Goal: Task Accomplishment & Management: Use online tool/utility

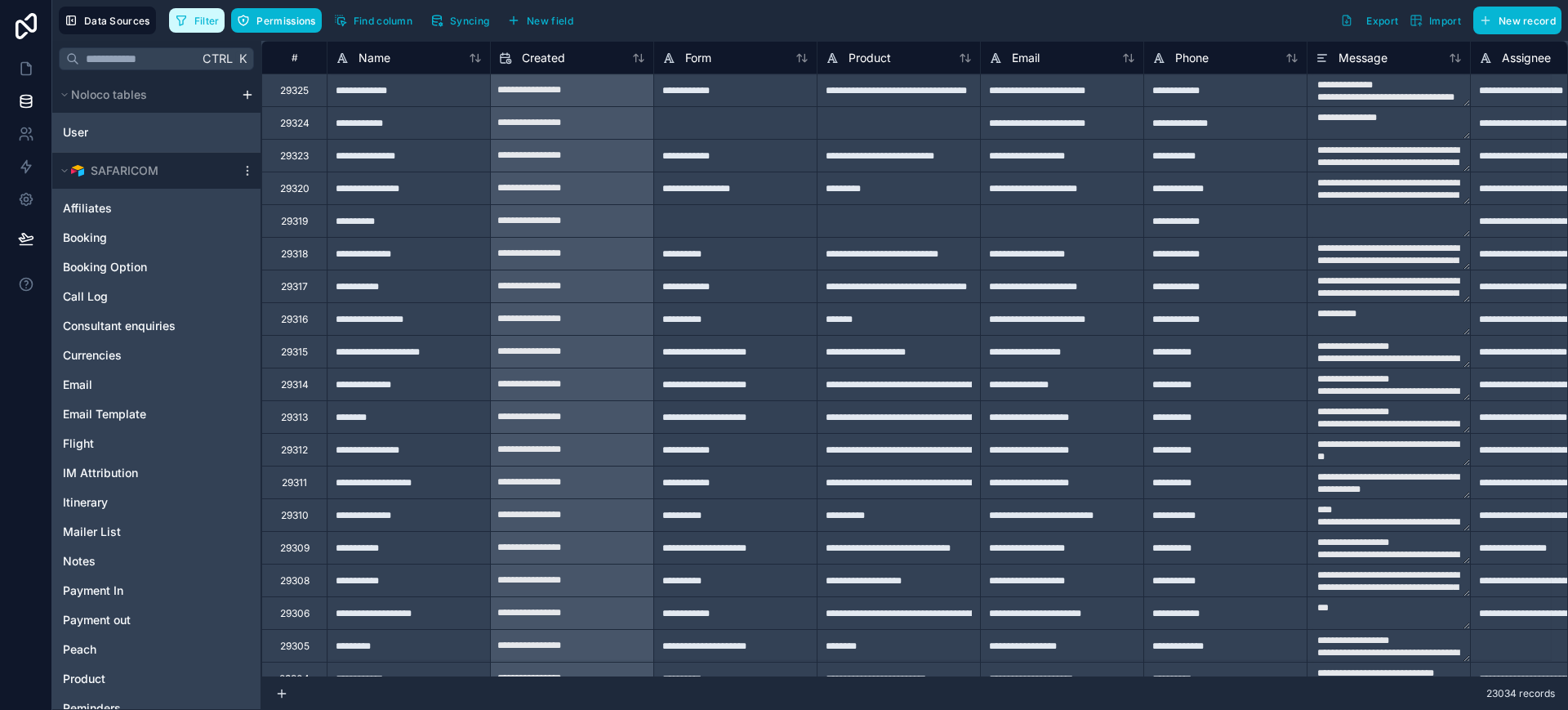
click at [203, 15] on span "Filter" at bounding box center [206, 21] width 25 height 12
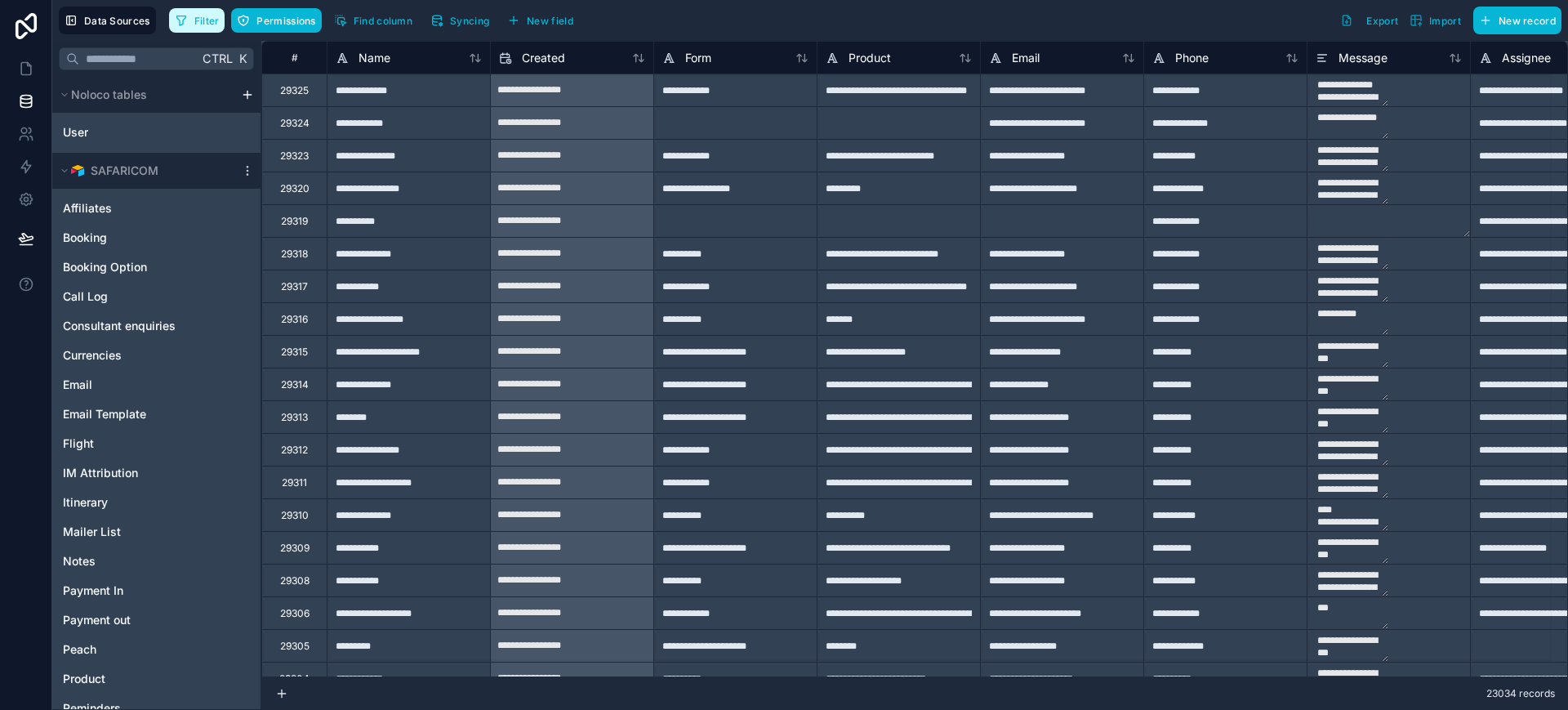
scroll to position [712, 0]
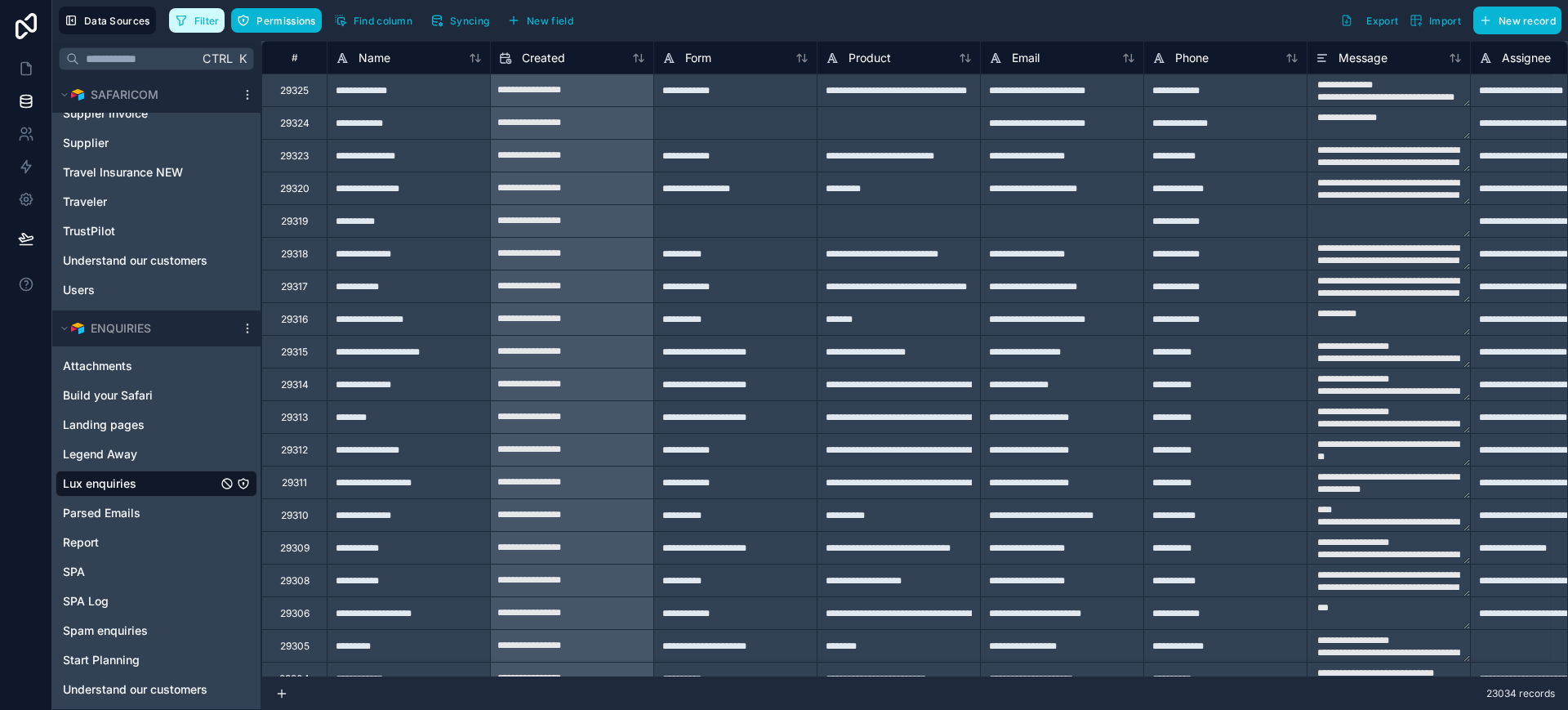
type textarea "**********"
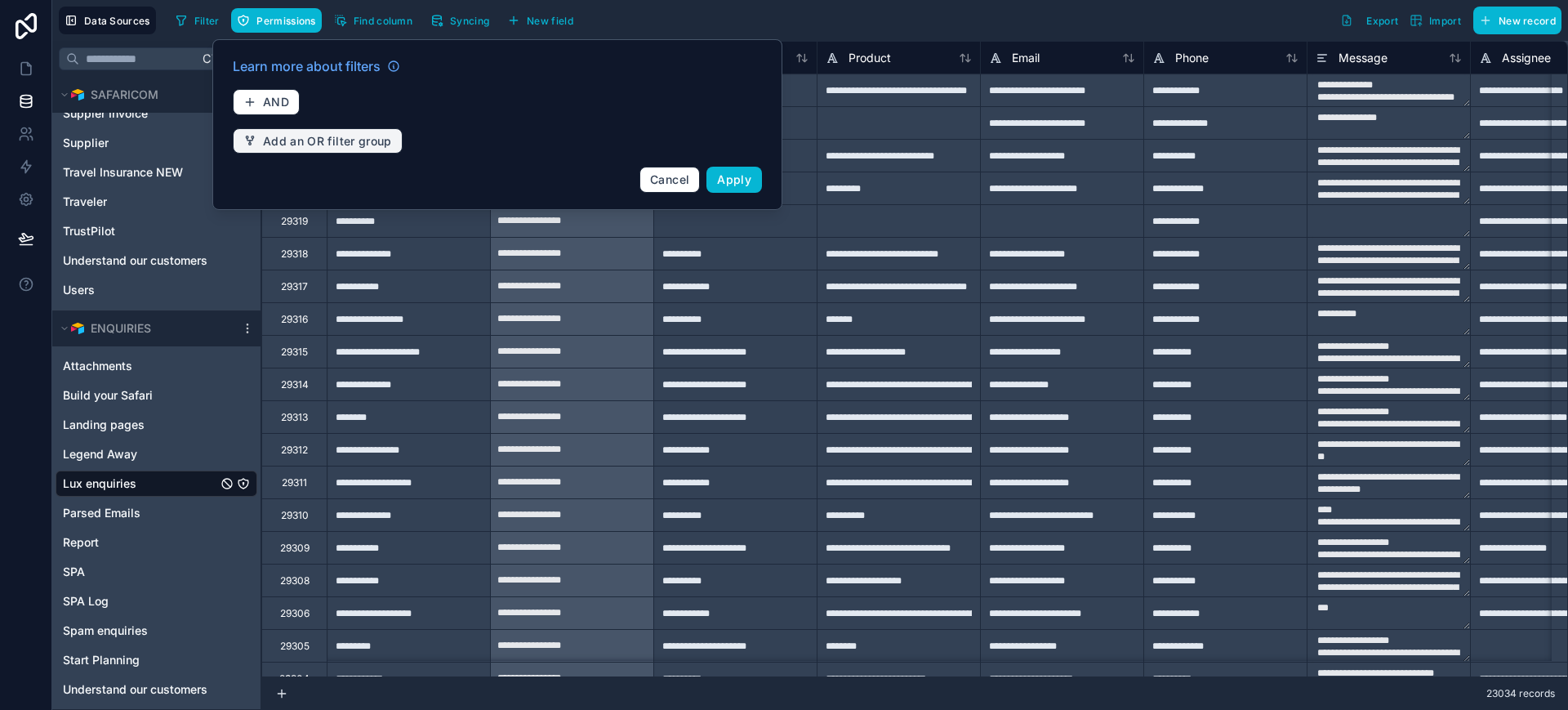
click at [305, 138] on span "Add an OR filter group" at bounding box center [327, 141] width 129 height 15
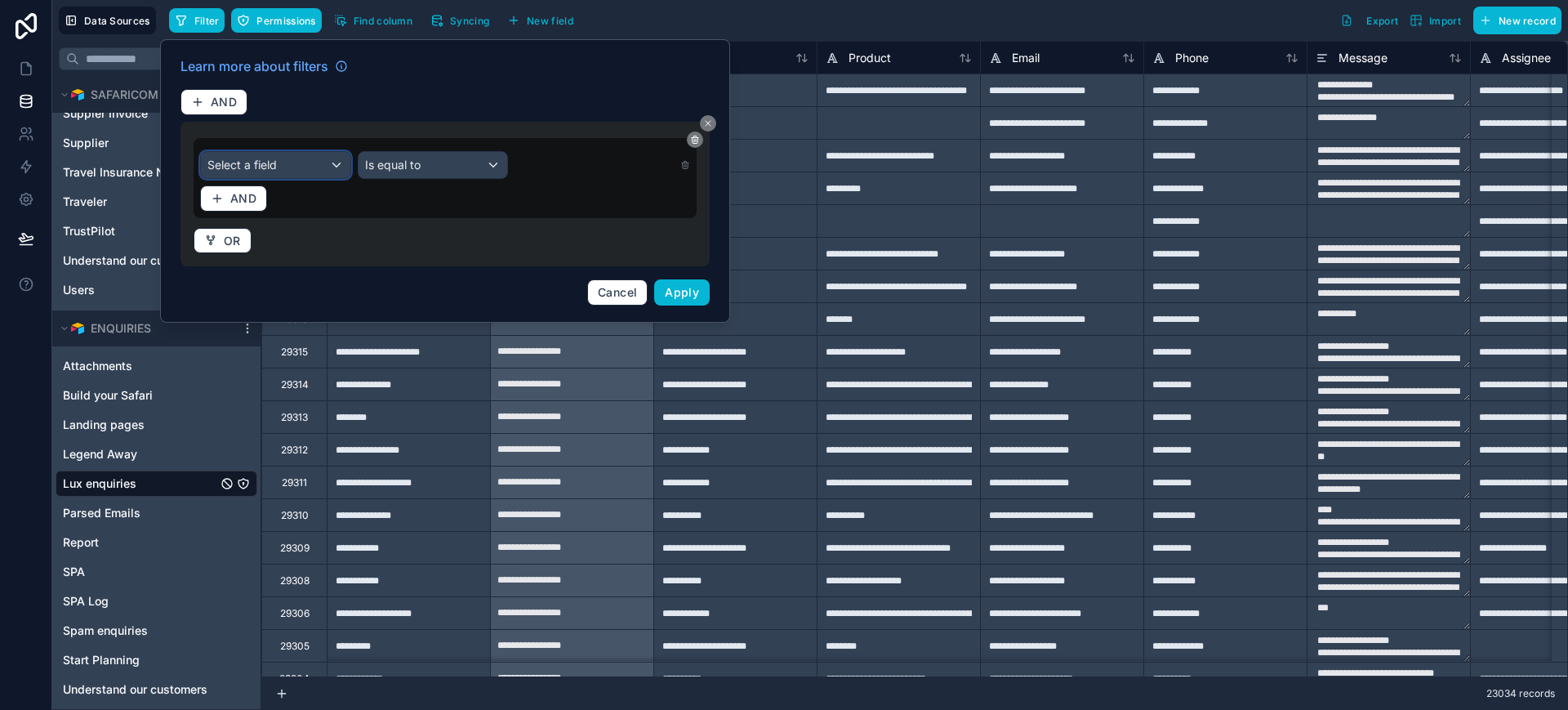
click at [305, 159] on div "Select a field" at bounding box center [275, 165] width 150 height 26
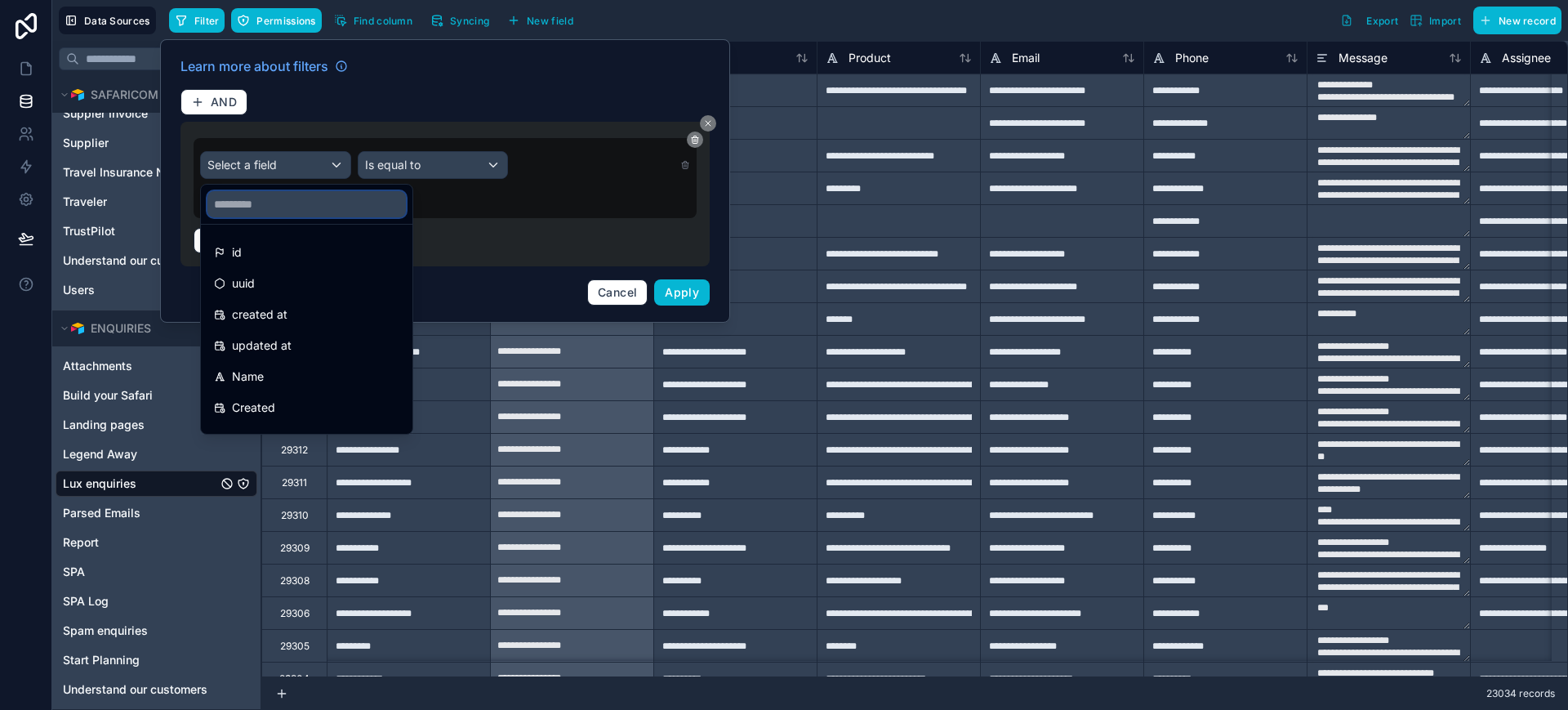
click at [275, 199] on input "text" at bounding box center [306, 205] width 199 height 26
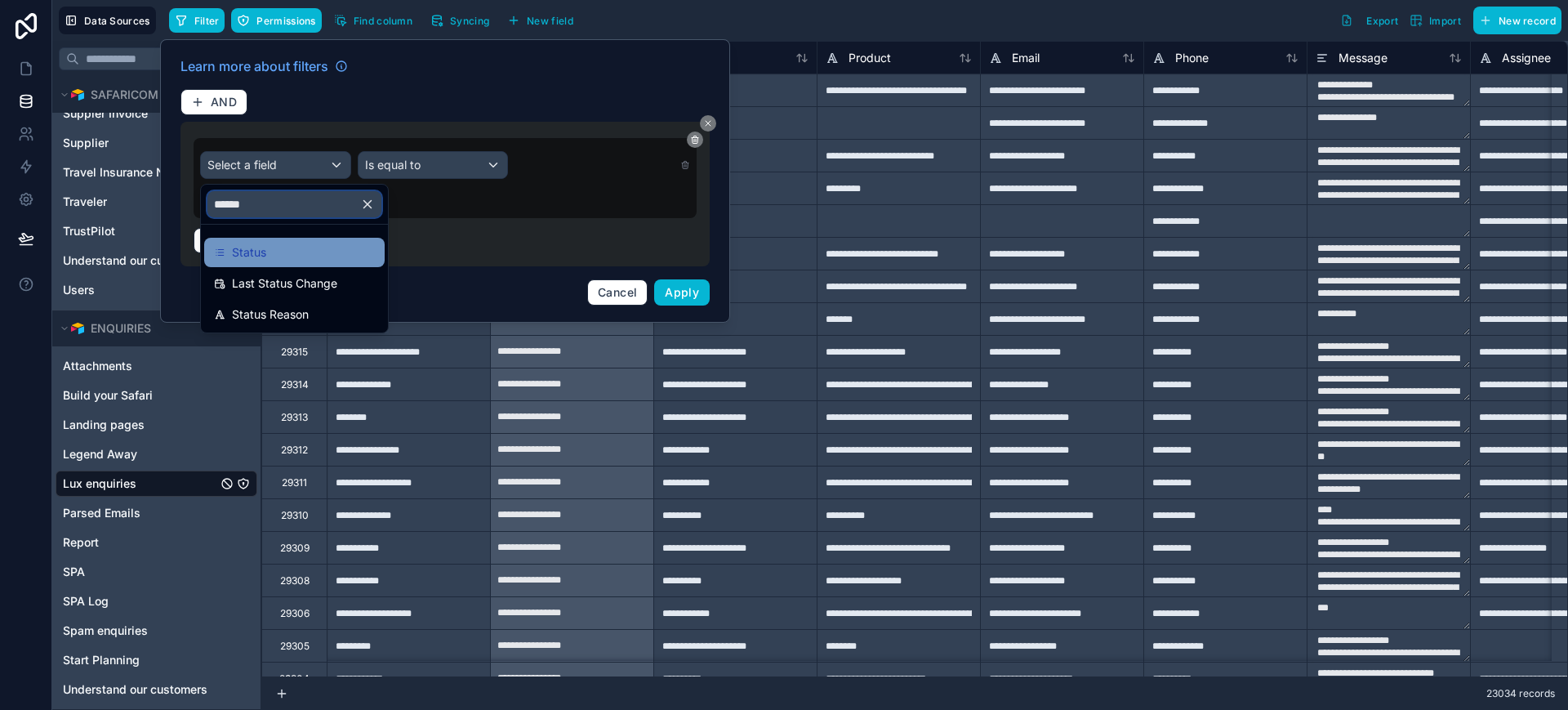
type input "******"
click at [266, 256] on div "Status" at bounding box center [294, 252] width 161 height 20
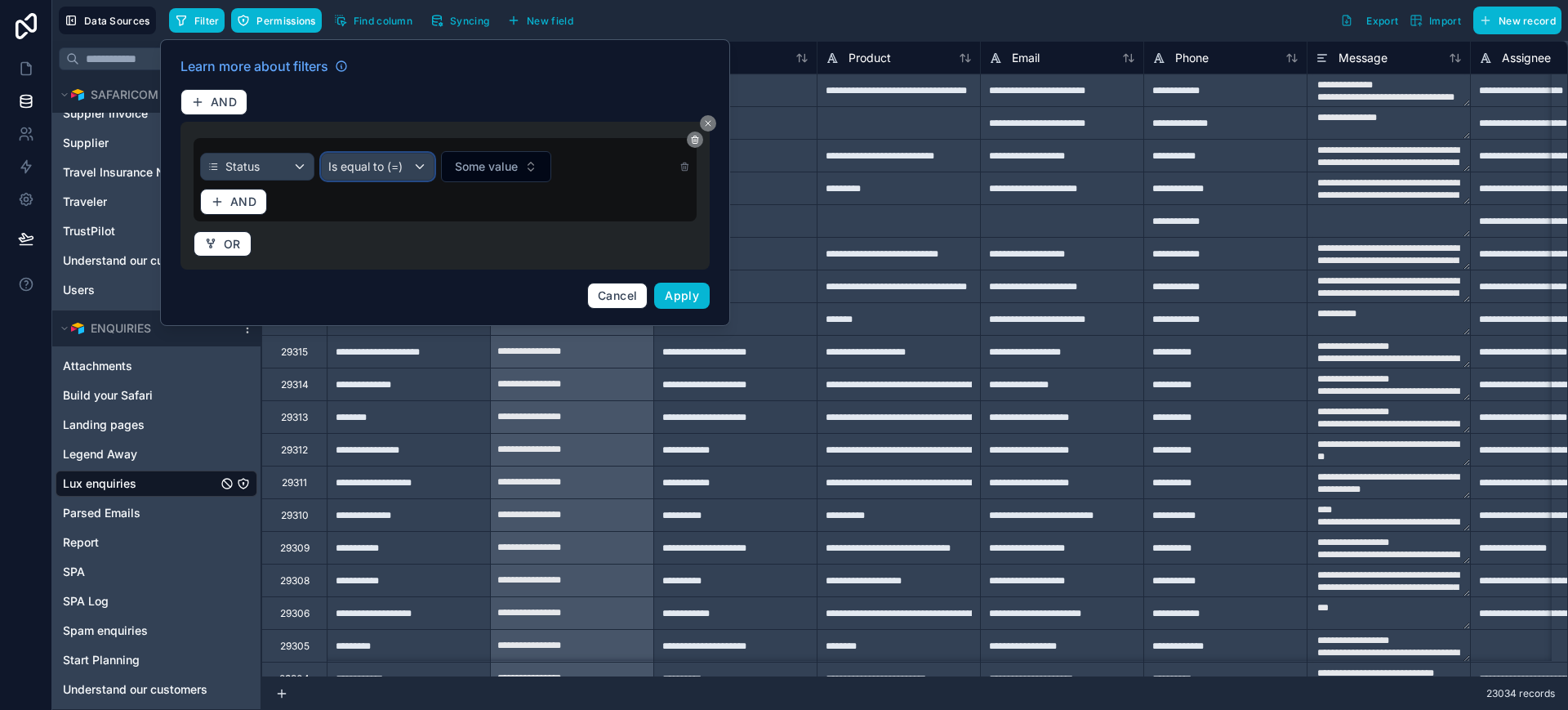
click at [416, 167] on div "Is equal to (=)" at bounding box center [378, 167] width 113 height 26
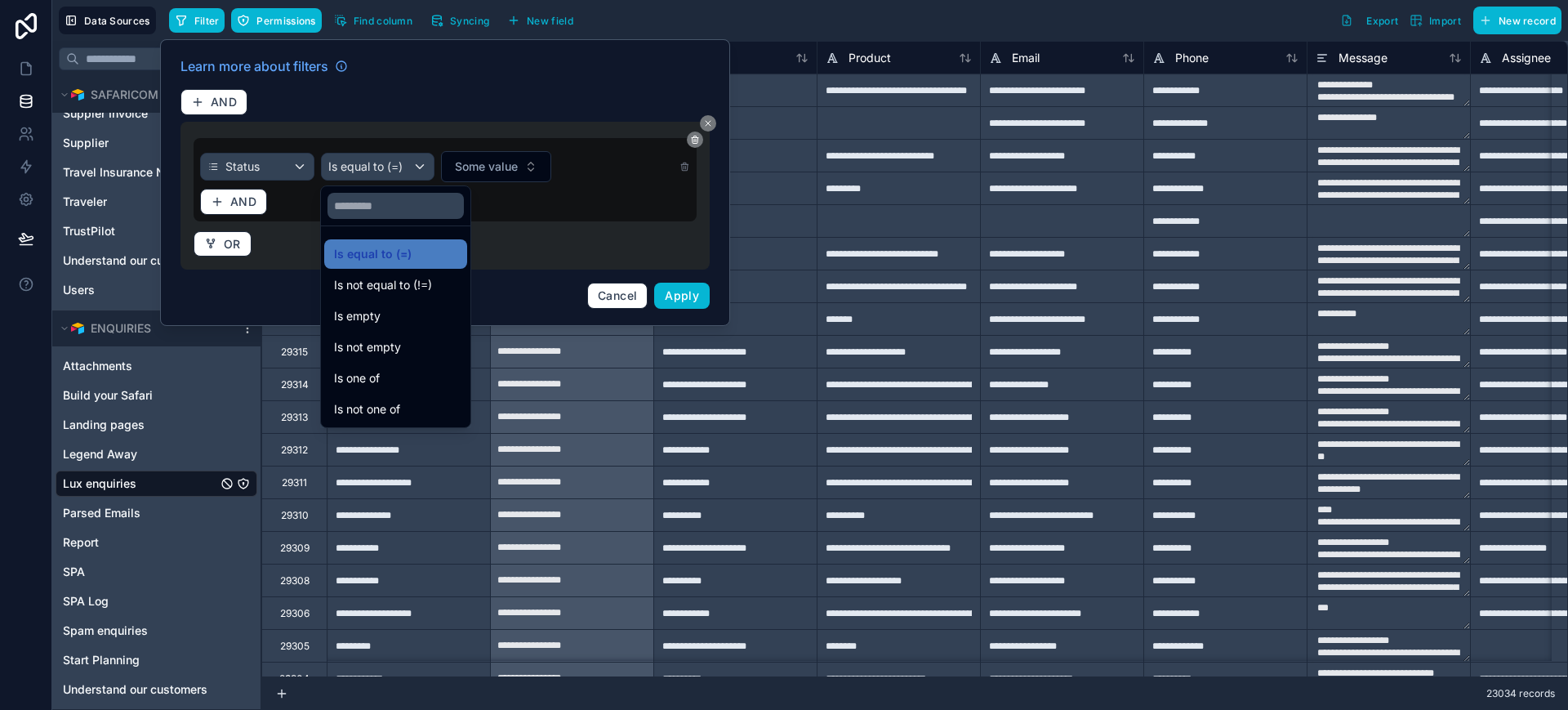
click at [494, 165] on div at bounding box center [445, 183] width 570 height 287
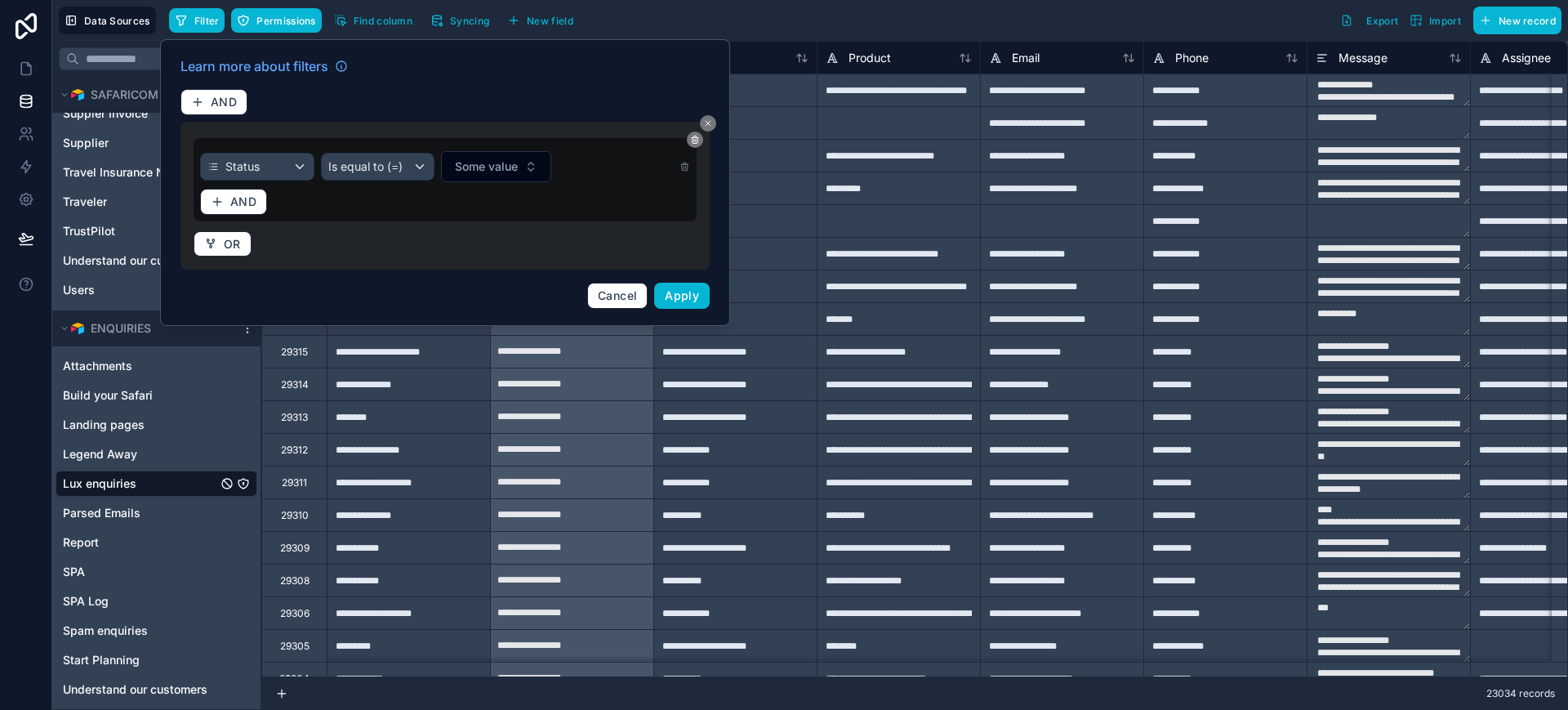
click at [494, 165] on span "Some value" at bounding box center [487, 166] width 63 height 16
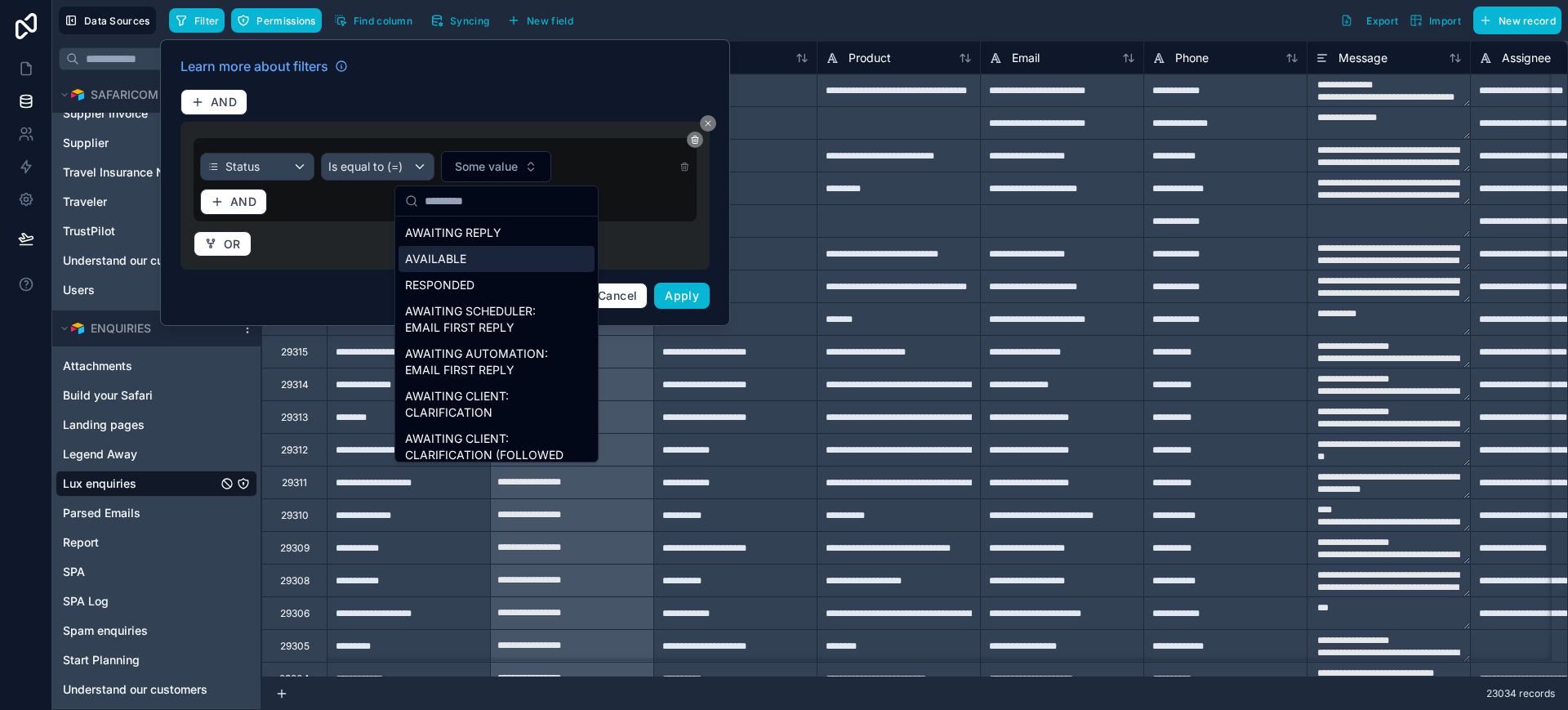
click at [467, 252] on div "AVAILABLE" at bounding box center [497, 259] width 196 height 26
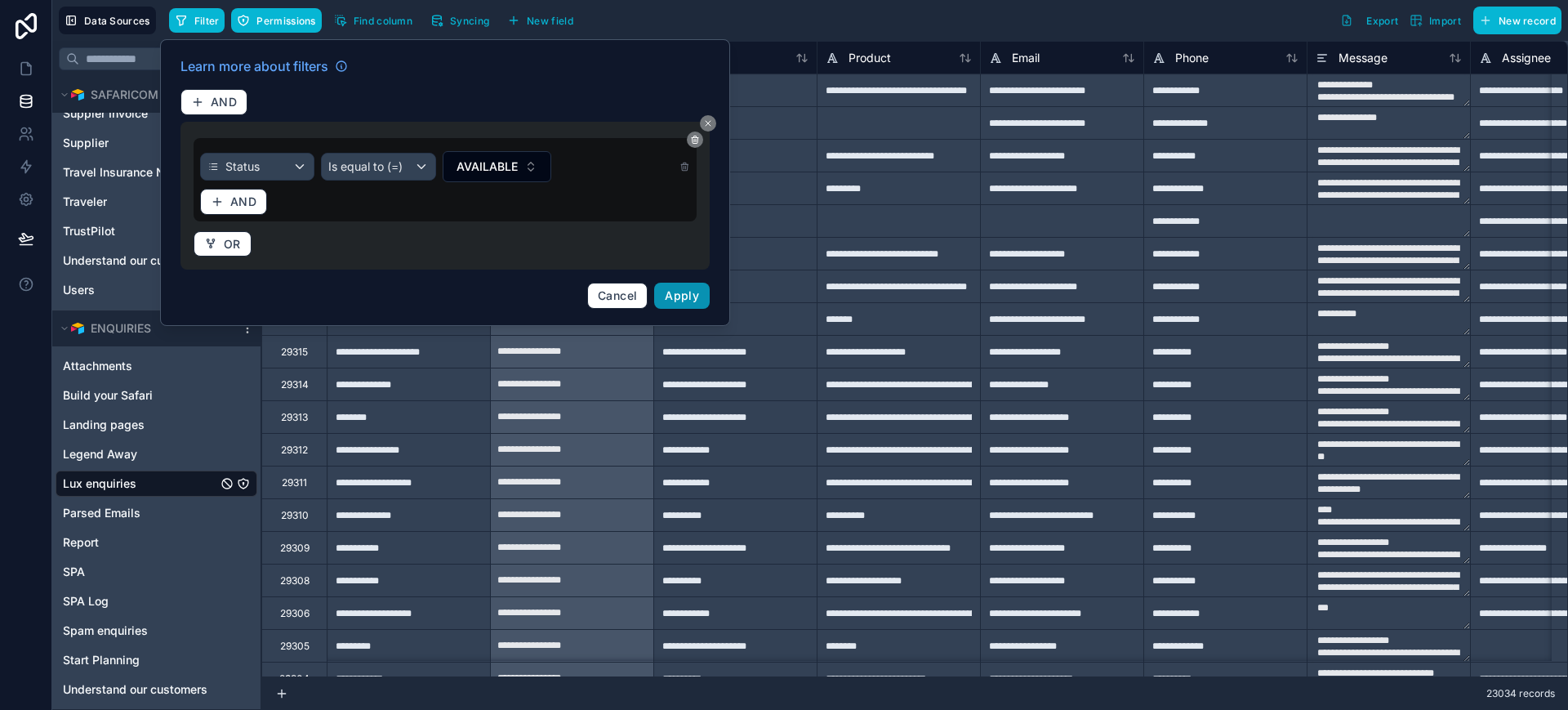
click at [681, 293] on span "Apply" at bounding box center [682, 295] width 34 height 14
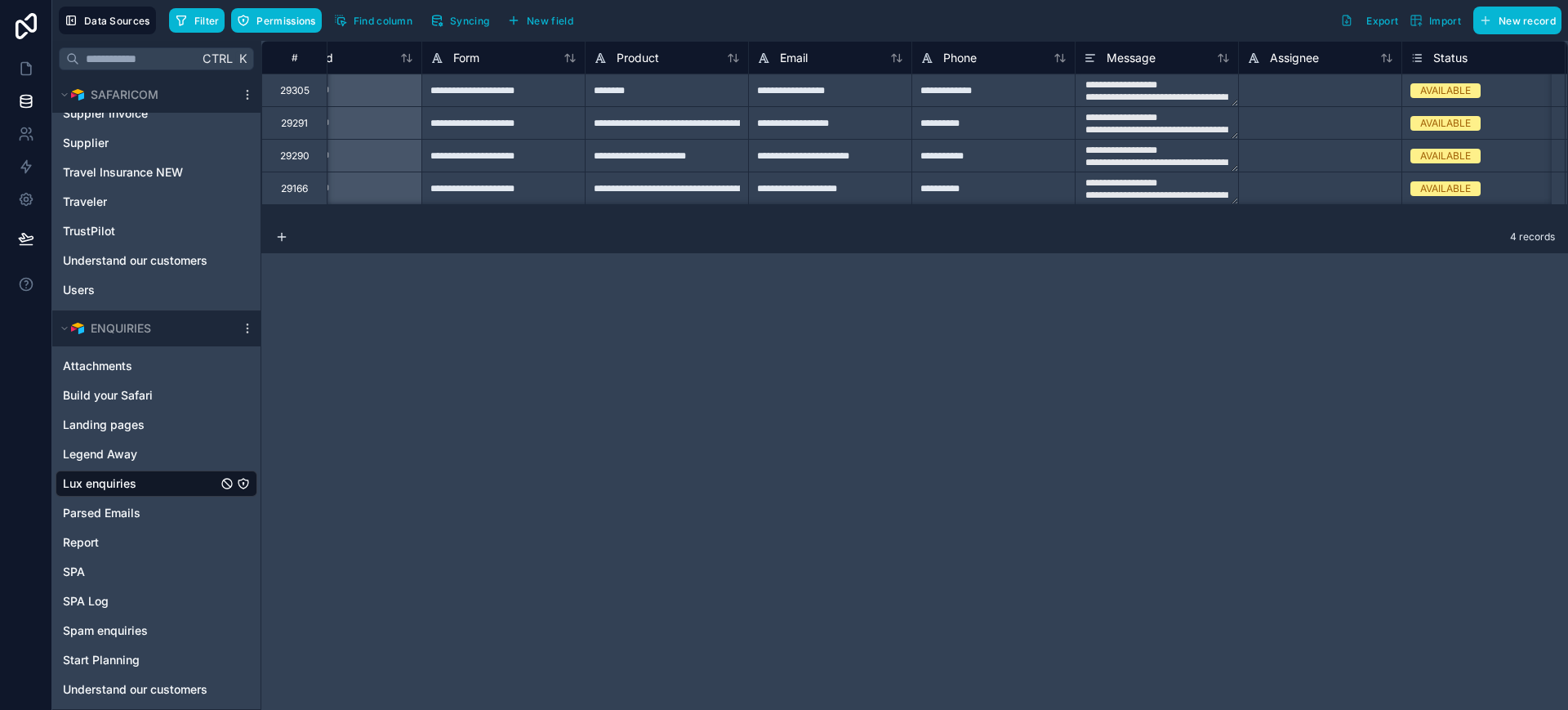
scroll to position [0, 246]
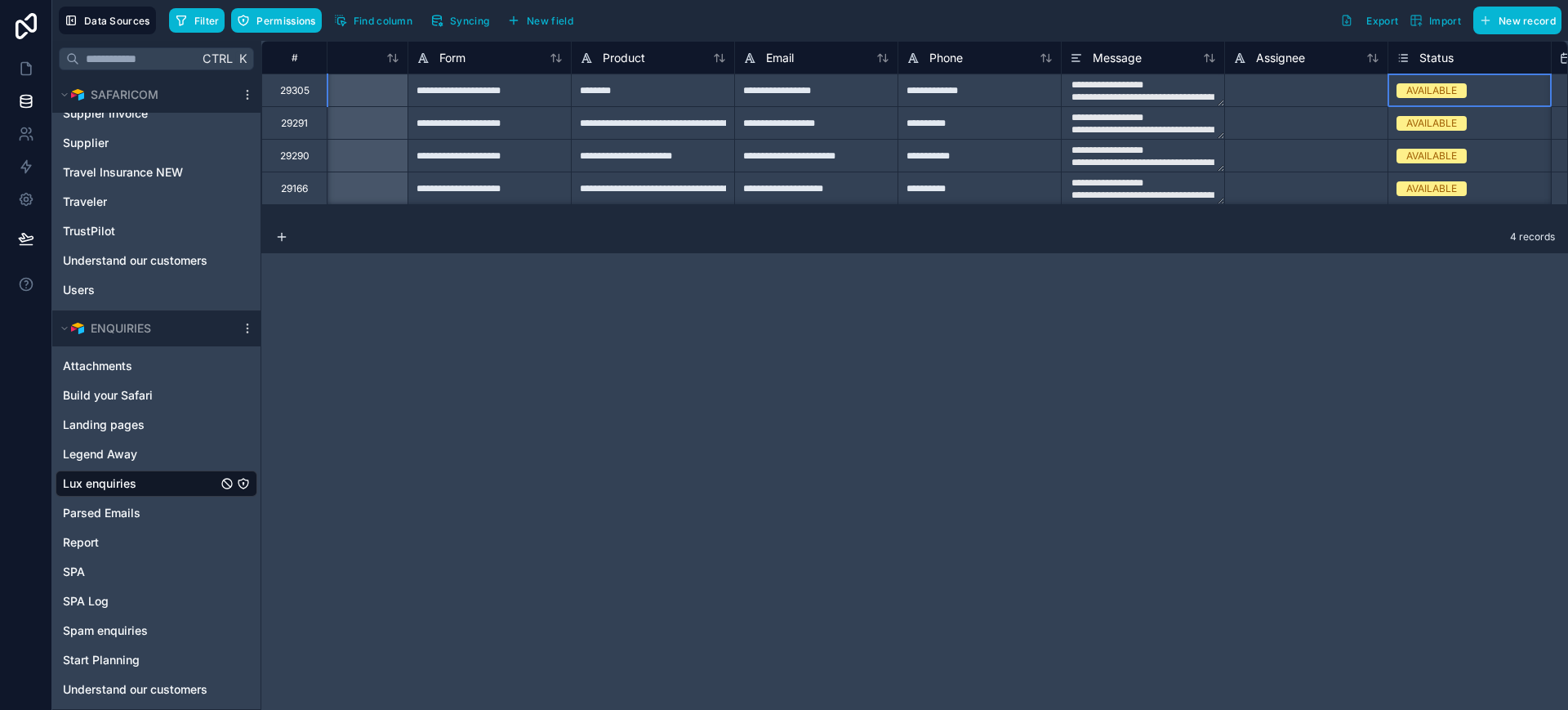
click at [1452, 89] on div "AVAILABLE" at bounding box center [1432, 91] width 51 height 15
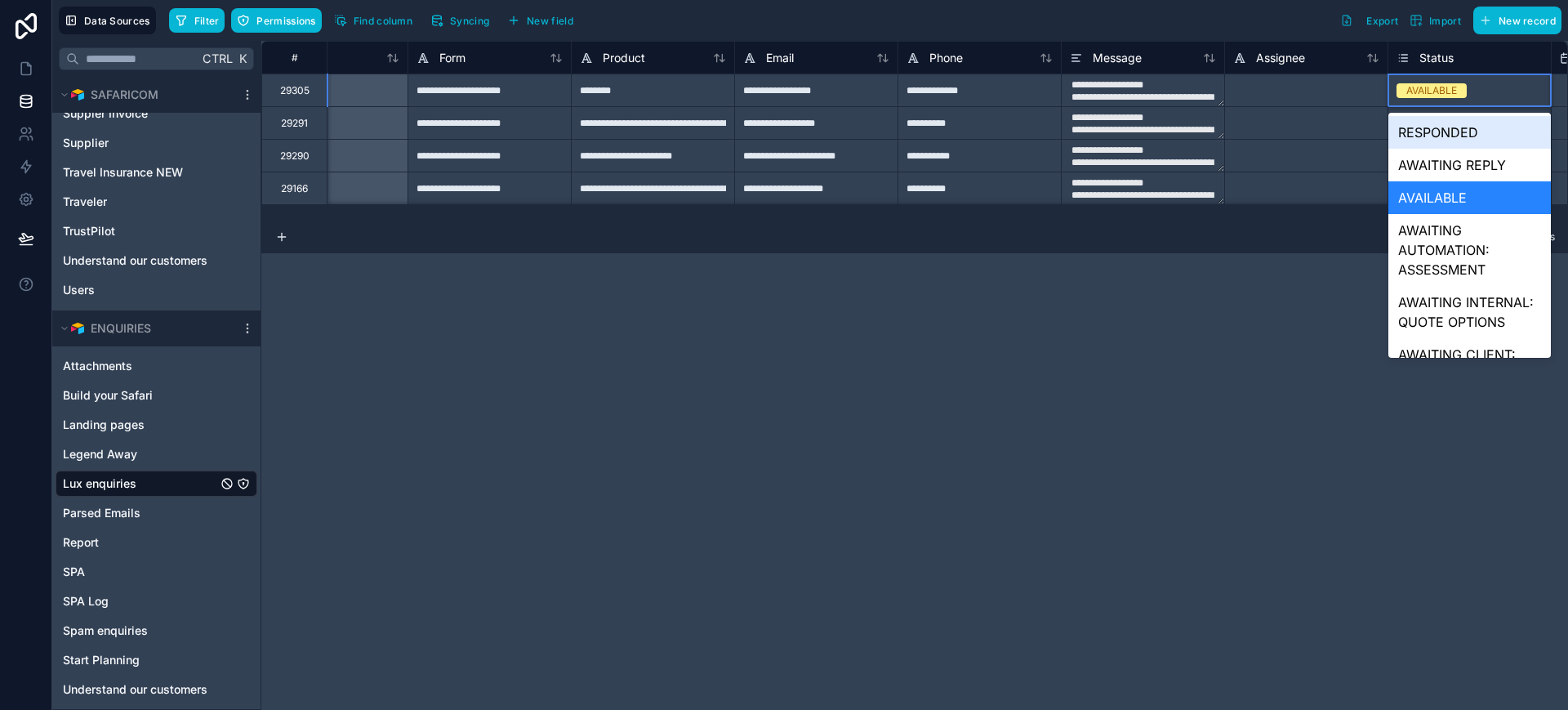
click at [1452, 89] on div "AVAILABLE" at bounding box center [1432, 91] width 51 height 15
click at [1432, 152] on div "AWAITING REPLY" at bounding box center [1470, 165] width 162 height 33
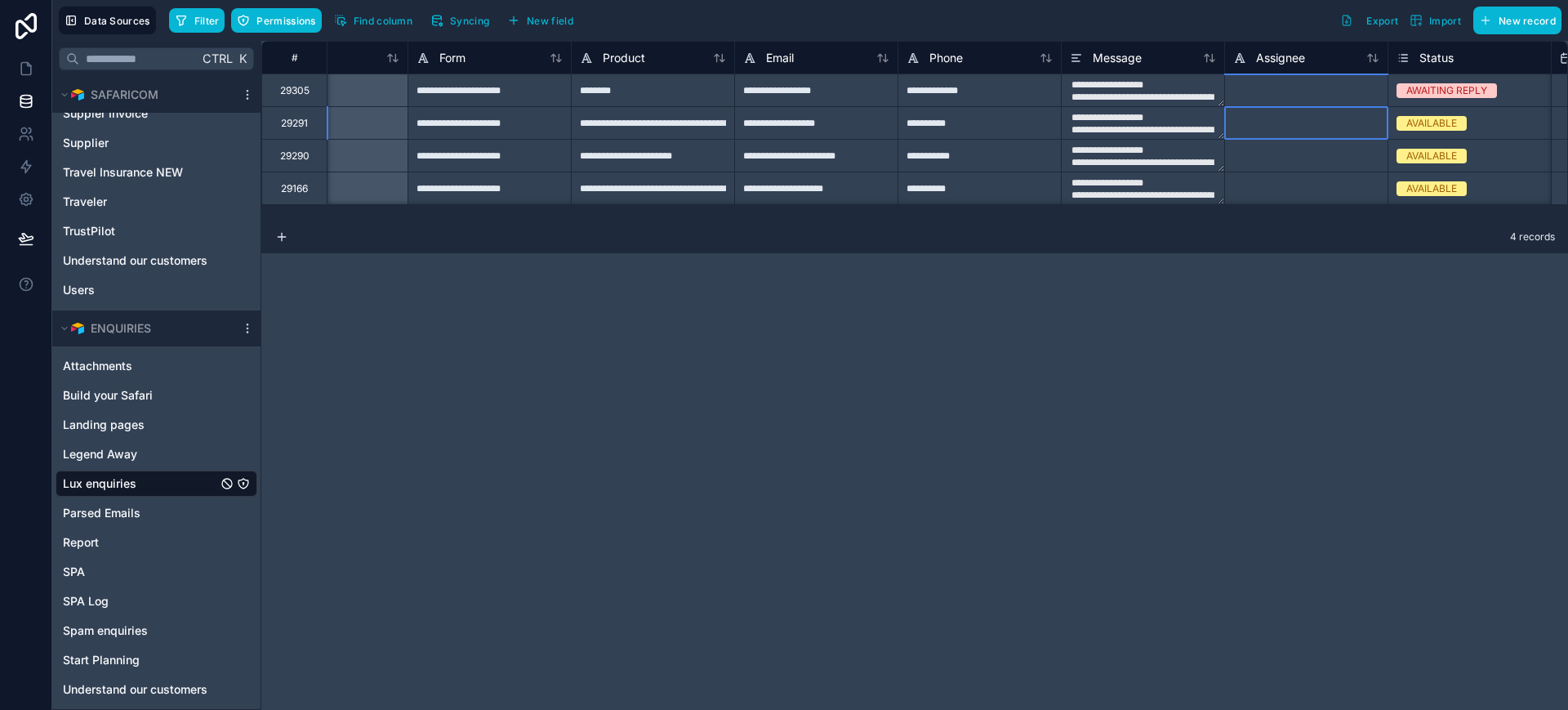
click at [1278, 132] on div at bounding box center [1306, 123] width 163 height 33
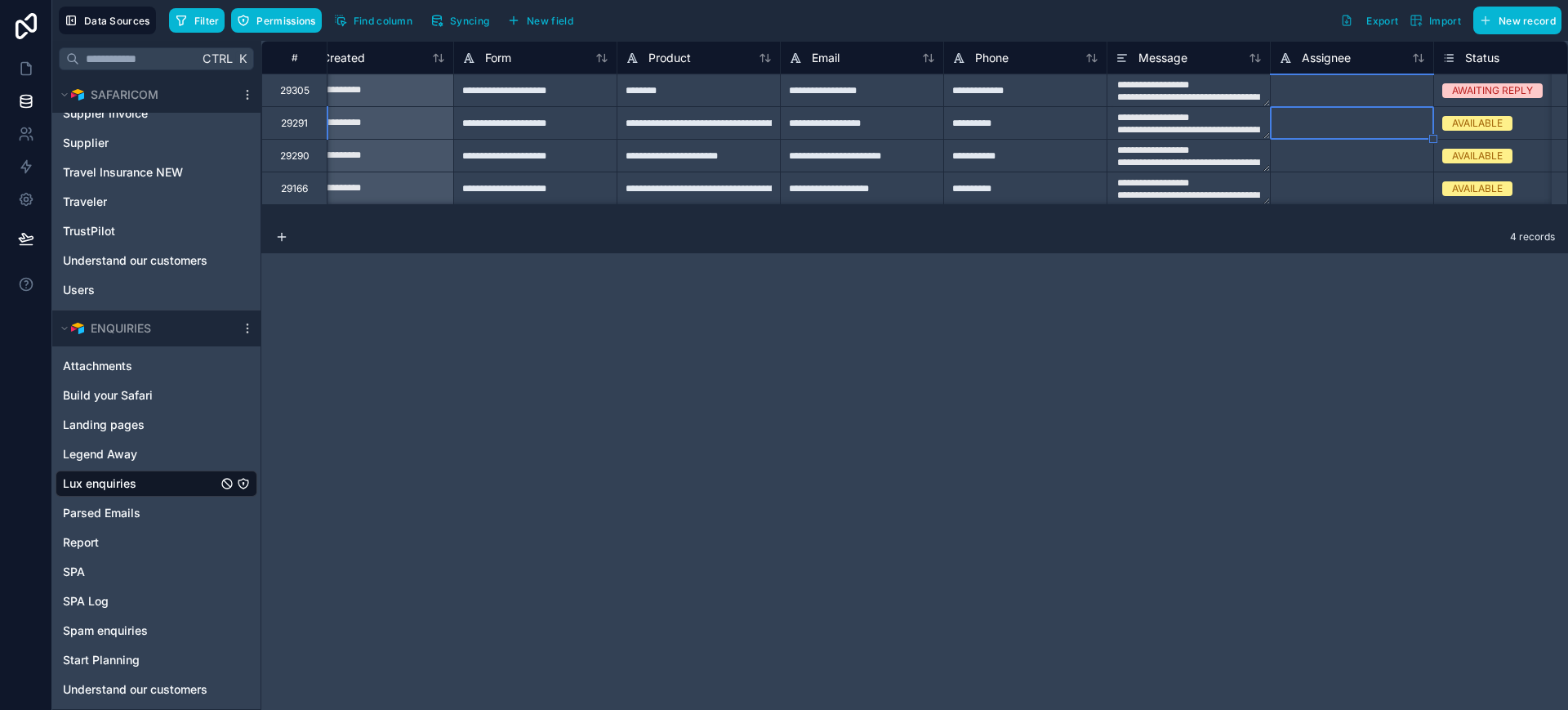
scroll to position [1, 246]
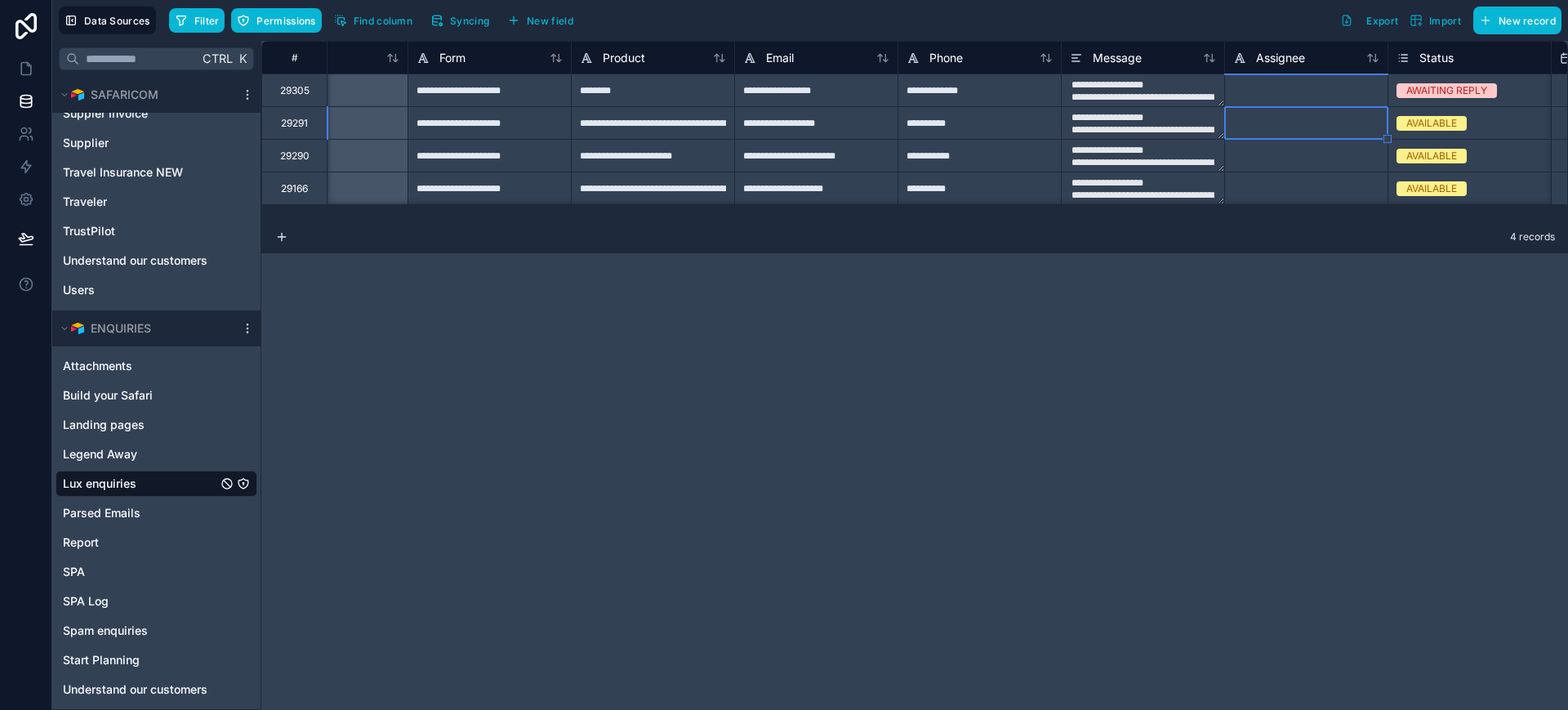
click at [1466, 198] on div "AVAILABLE" at bounding box center [1470, 189] width 162 height 32
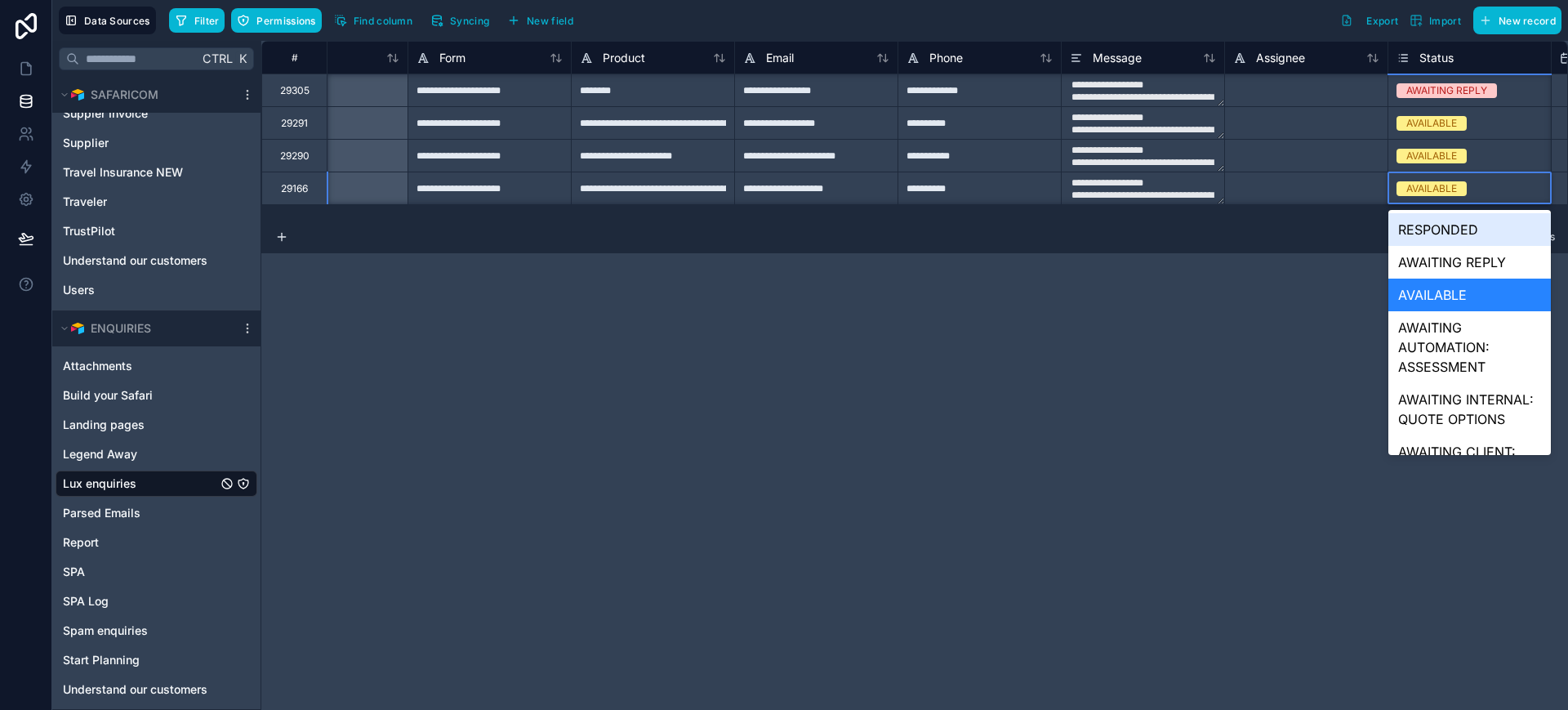
click at [1466, 198] on div "AVAILABLE" at bounding box center [1470, 189] width 162 height 32
click at [1434, 259] on div "AWAITING REPLY" at bounding box center [1470, 262] width 162 height 33
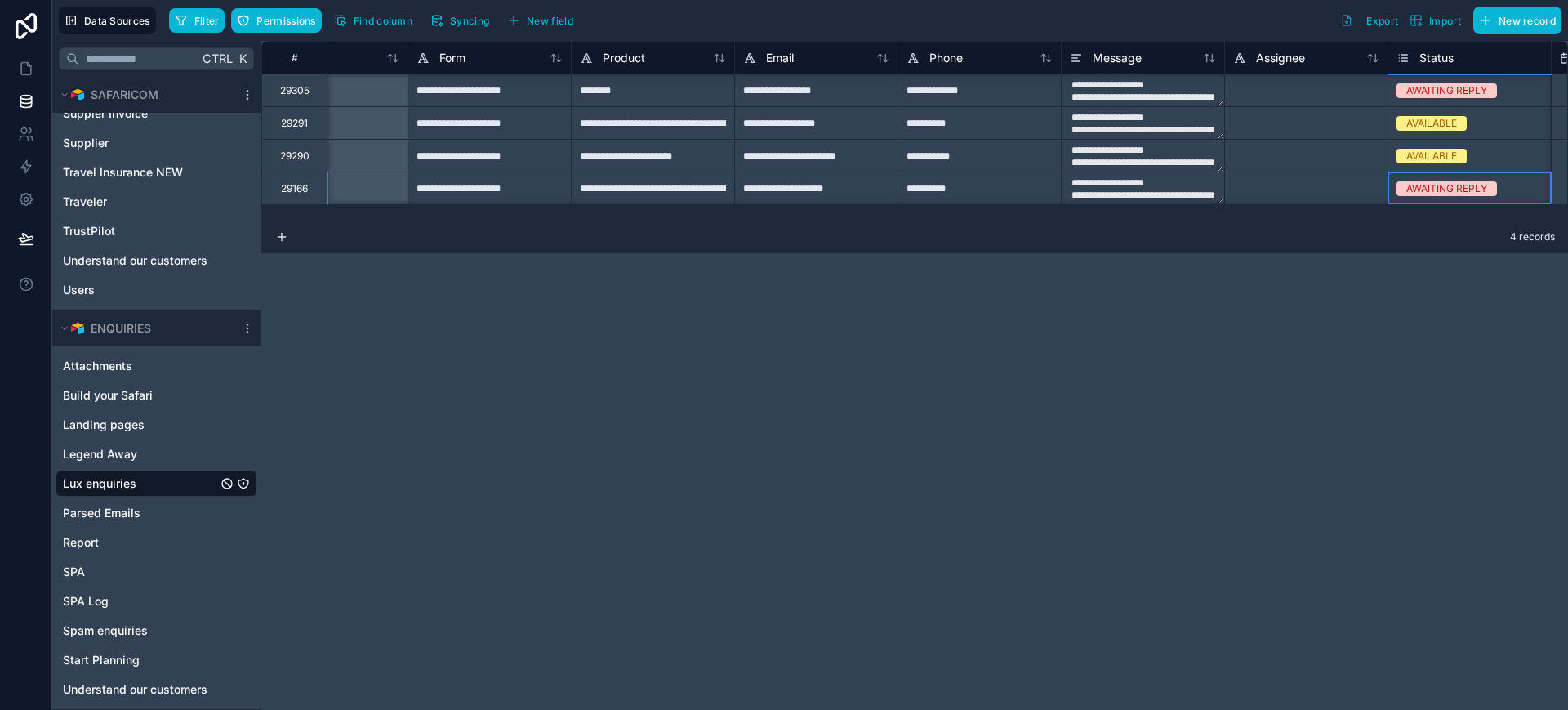
scroll to position [0, 246]
click at [1305, 91] on div at bounding box center [1306, 90] width 163 height 33
type input "**********"
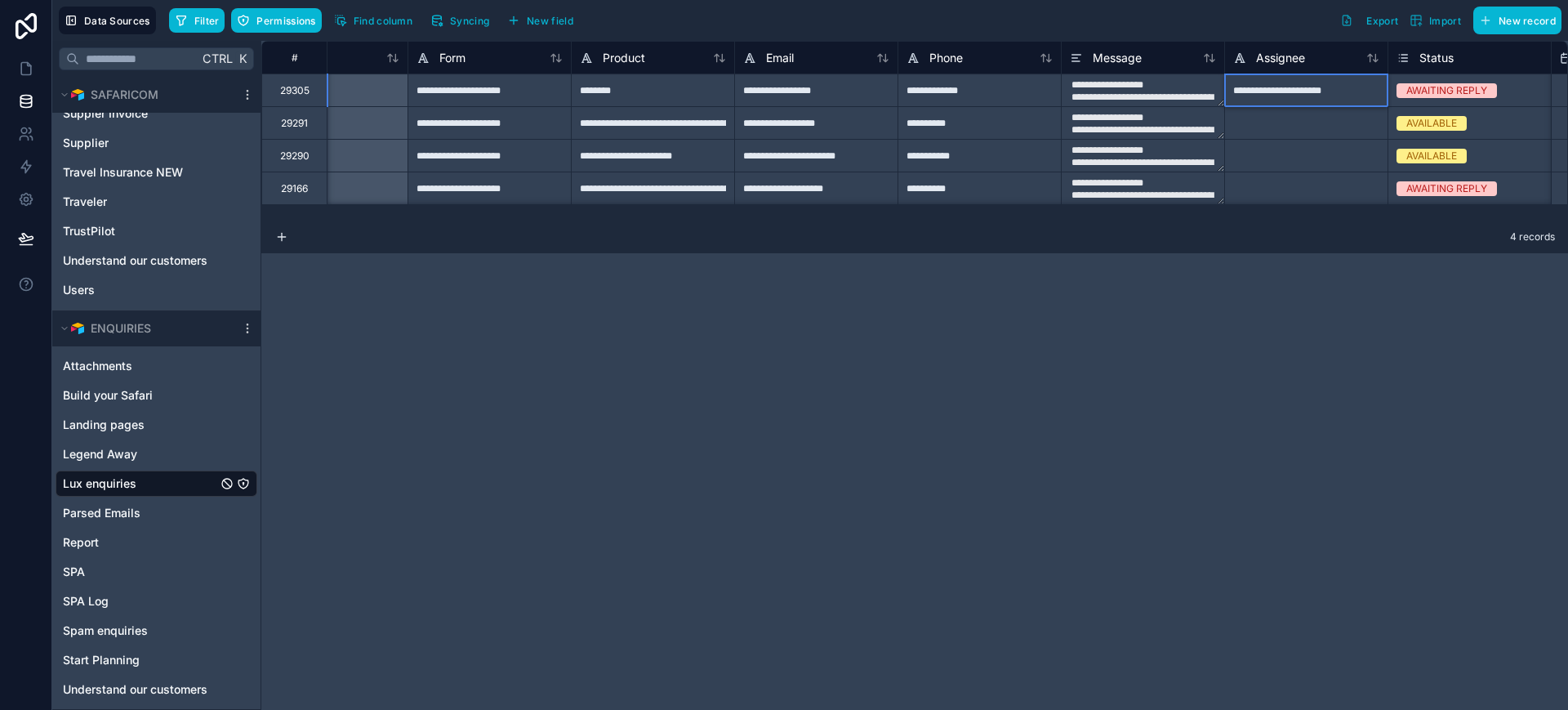
click at [1291, 88] on input "**********" at bounding box center [1307, 91] width 162 height 32
click at [1270, 192] on div at bounding box center [1306, 188] width 163 height 33
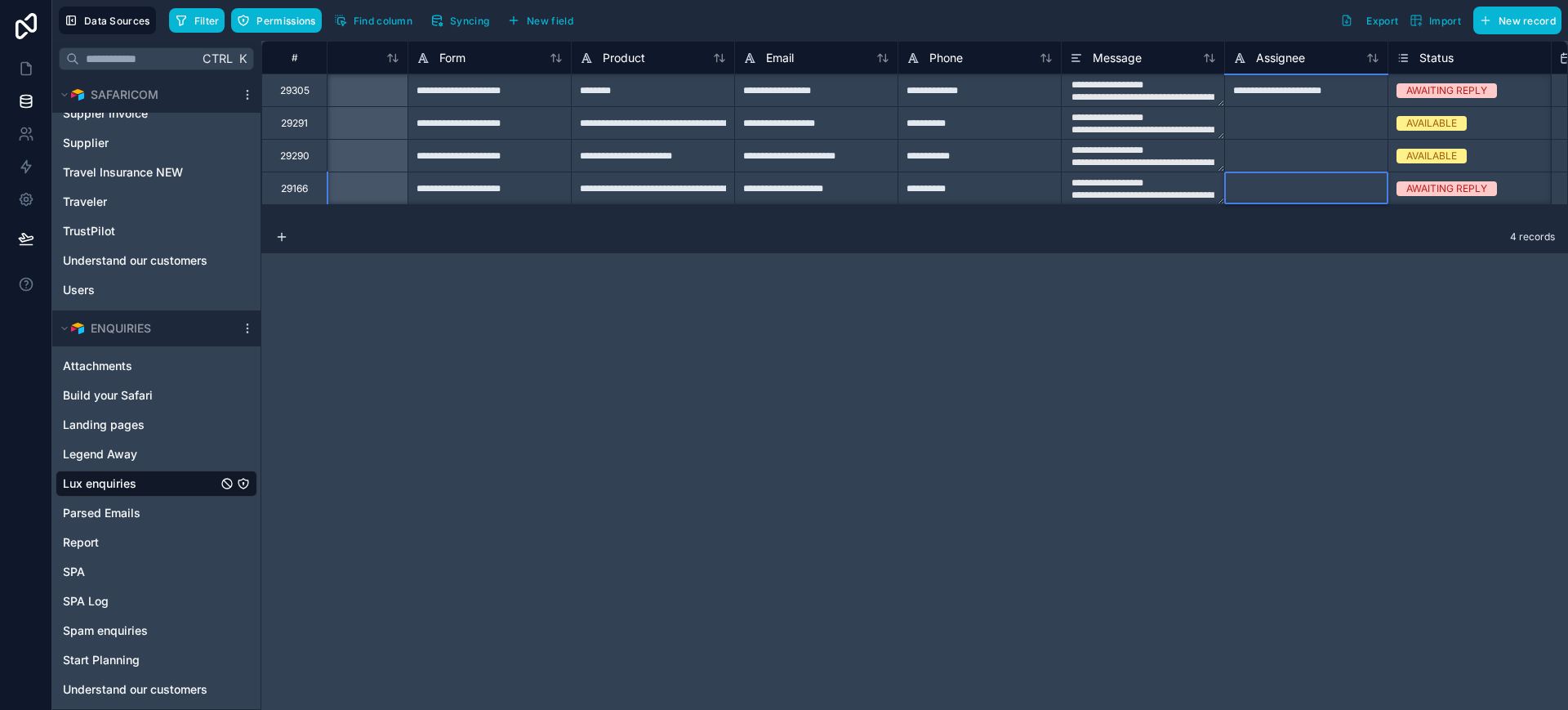
click at [1270, 192] on div at bounding box center [1306, 188] width 163 height 33
click at [1107, 288] on div "**********" at bounding box center [915, 375] width 1307 height 669
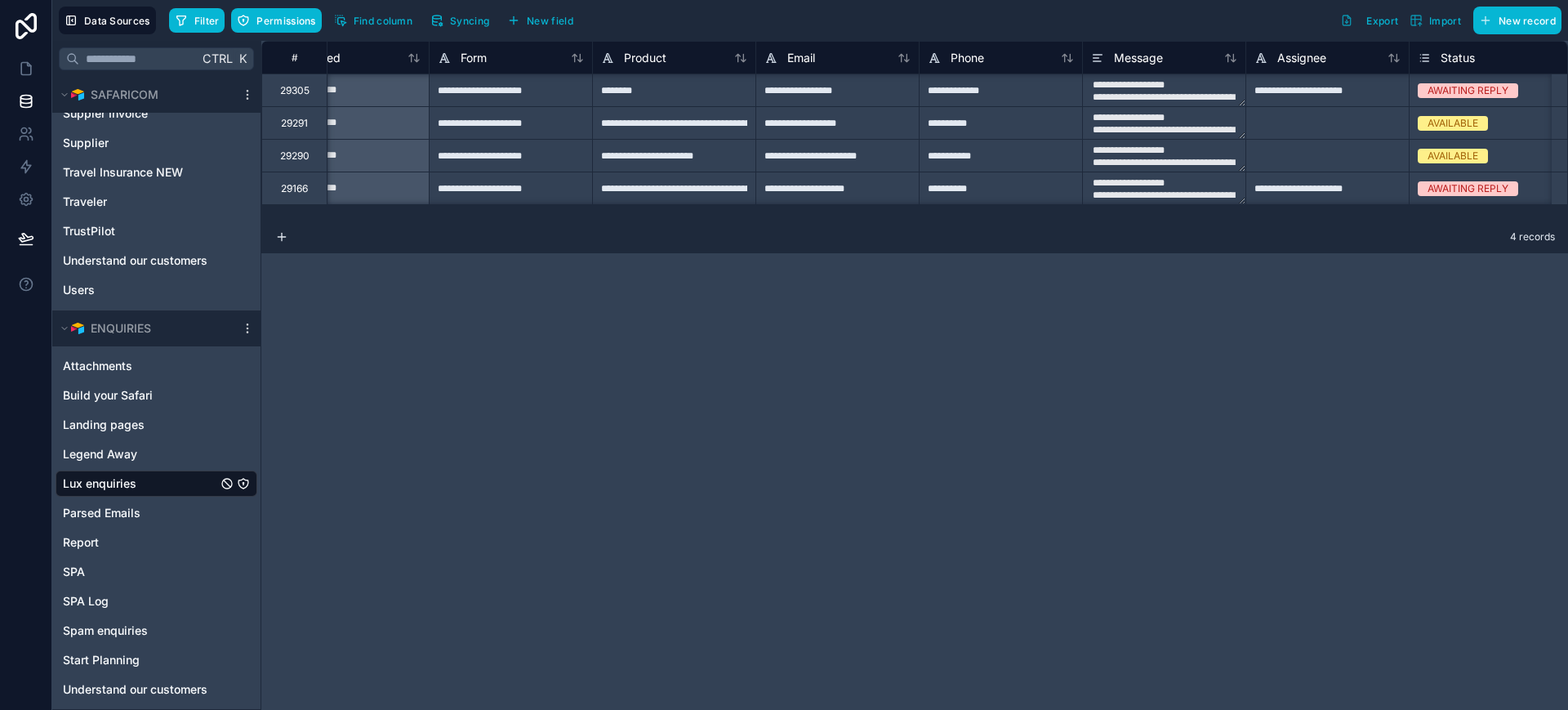
scroll to position [1, 0]
